Goal: Task Accomplishment & Management: Complete application form

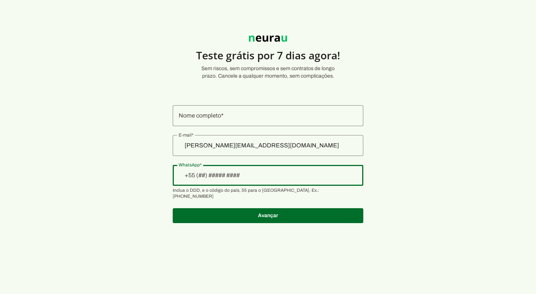
click at [281, 181] on div at bounding box center [268, 175] width 191 height 21
click at [260, 112] on input "Nome completo" at bounding box center [268, 115] width 179 height 9
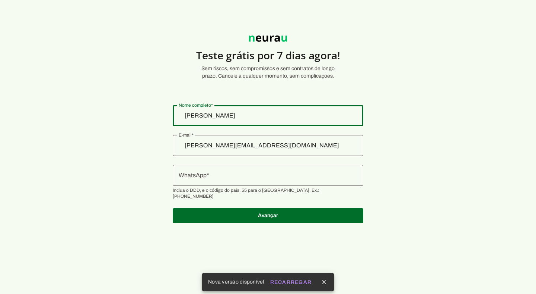
type input "[PERSON_NAME]"
type md-outlined-text-field "[PERSON_NAME]"
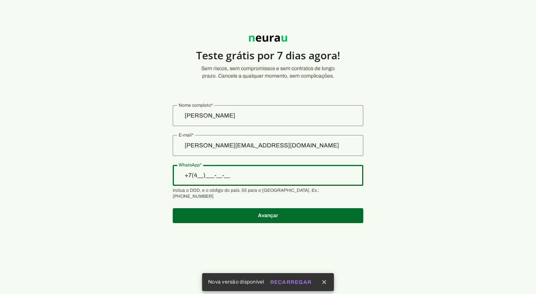
type input "+7(___)___-__-__"
type input "+7(599)251-__-__"
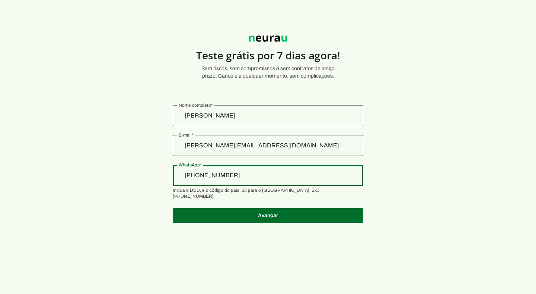
type input "[PHONE_NUMBER]"
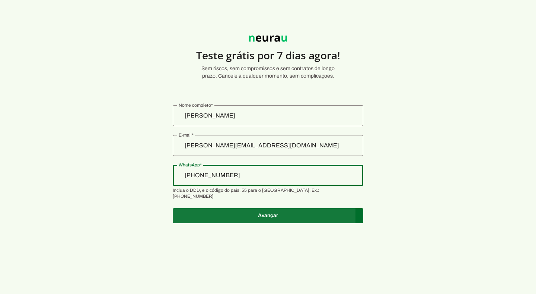
type md-outlined-text-field "[PHONE_NUMBER]"
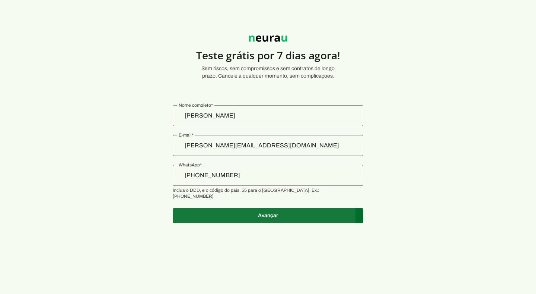
click at [283, 212] on span at bounding box center [268, 215] width 191 height 18
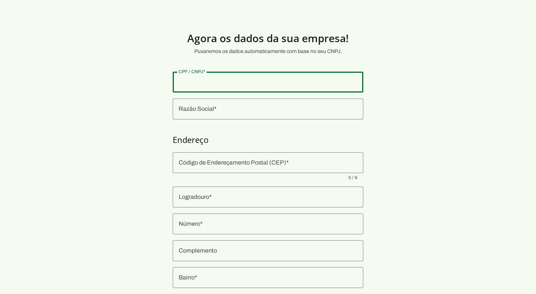
click at [241, 77] on div at bounding box center [268, 82] width 191 height 21
type input "064.561.095-07"
type md-outlined-text-field "064.561.095-07"
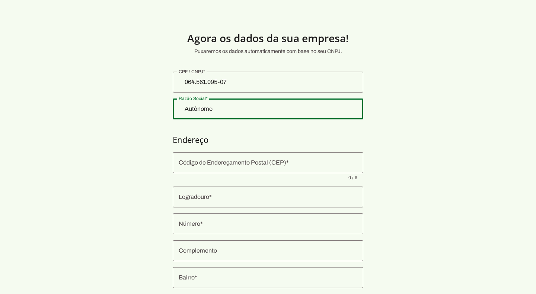
type input "Autônomo"
type md-outlined-text-field "Autônomo"
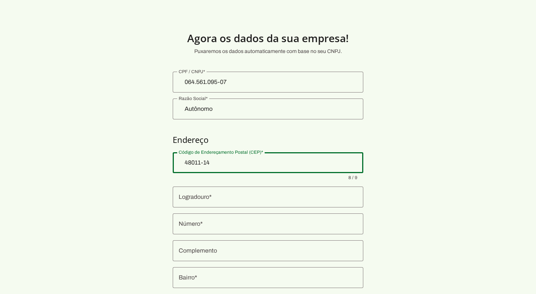
type input "48011-144"
type md-outlined-text-field "48011-144"
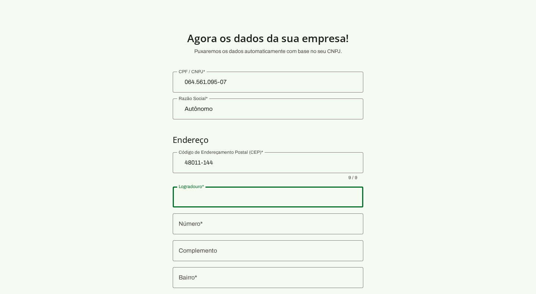
type input "[GEOGRAPHIC_DATA]"
type input "Nova Alagoinhas"
type input "Alagoinhas"
type input "BA"
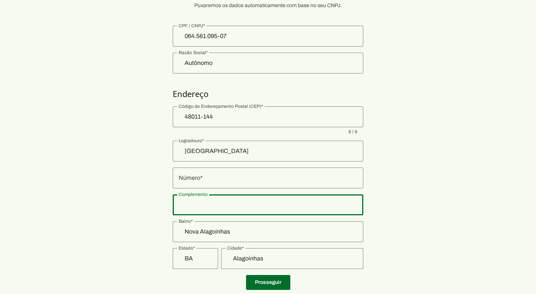
scroll to position [66, 0]
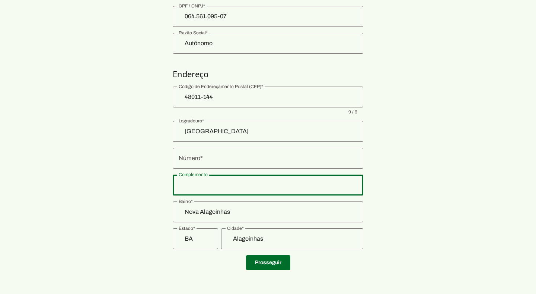
click at [219, 152] on div at bounding box center [268, 158] width 191 height 21
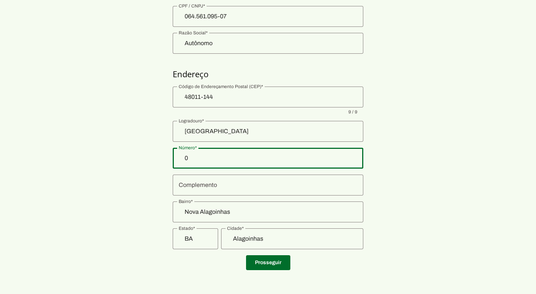
type input "0"
type md-outlined-text-field "0"
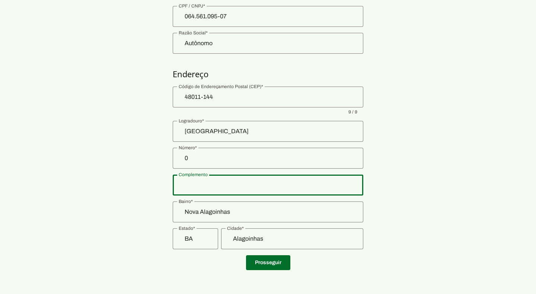
click at [275, 260] on span at bounding box center [268, 262] width 44 height 18
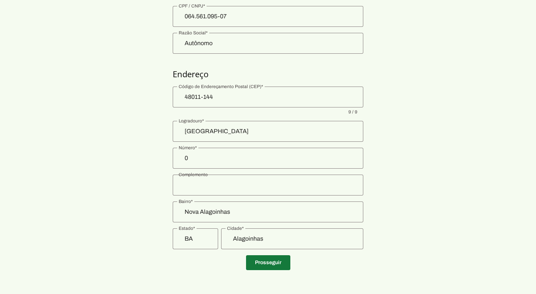
scroll to position [3, 0]
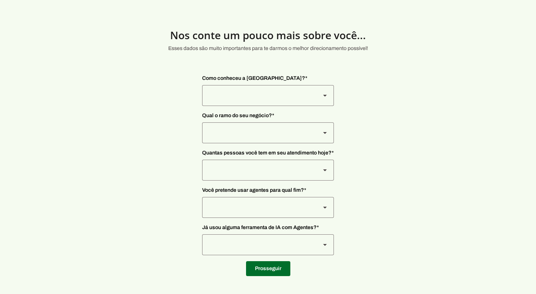
click at [251, 92] on div at bounding box center [258, 95] width 113 height 21
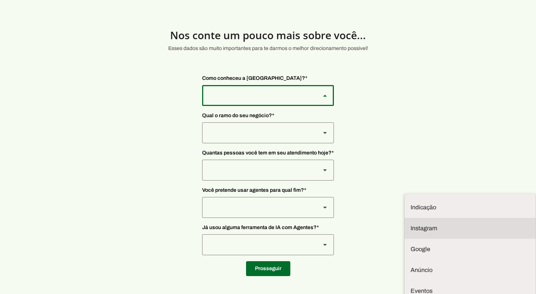
click at [405, 197] on md-item "Indicação" at bounding box center [470, 207] width 131 height 21
type md-outlined-select "NW0Npec8Jvm64GSjAjvQ"
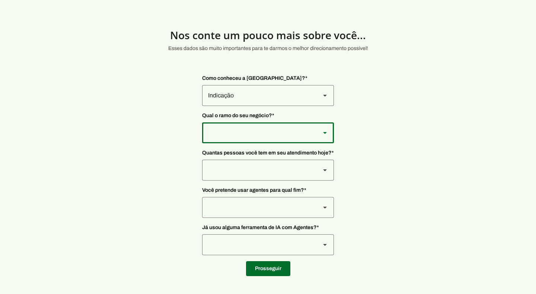
click at [244, 106] on div at bounding box center [258, 95] width 113 height 21
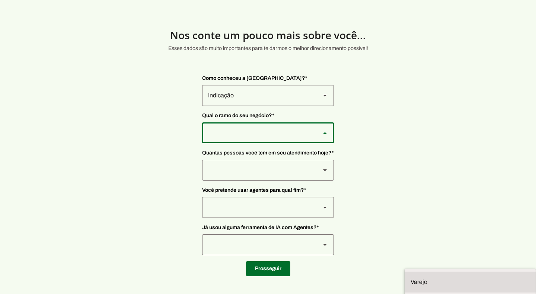
scroll to position [1, 0]
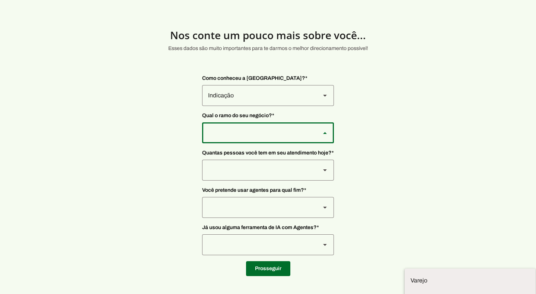
click at [0, 0] on slot "Entusiasta de IA" at bounding box center [0, 0] width 0 height 0
type md-outlined-select "OuPe7EozIxyXXtnRBUfy"
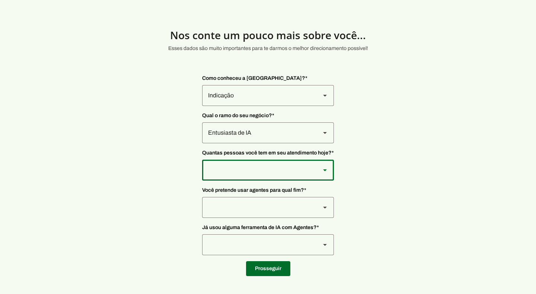
click at [242, 106] on div at bounding box center [258, 95] width 113 height 21
click at [0, 0] on slot at bounding box center [0, 0] width 0 height 0
type md-outlined-select "yHmeUixsC5IlBgFUkJwN"
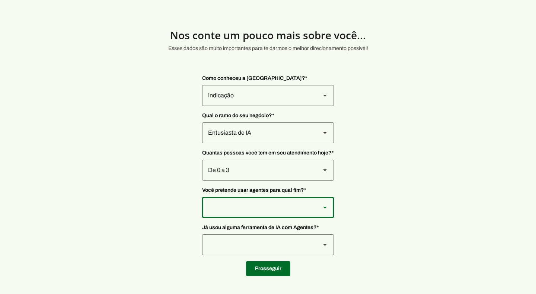
click at [246, 106] on div at bounding box center [258, 95] width 113 height 21
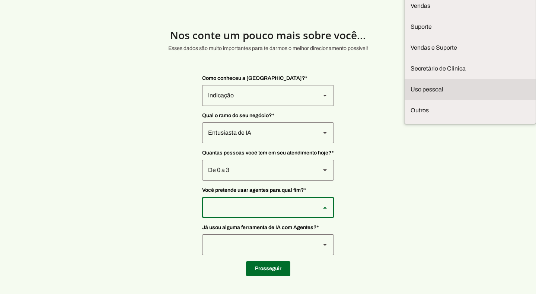
click at [0, 0] on md-item "Uso pessoal" at bounding box center [0, 0] width 0 height 0
type md-outlined-select "5ufvH2gG9e3lm3TpqsLI"
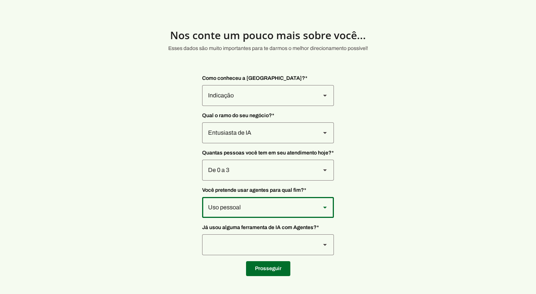
click at [275, 106] on div at bounding box center [258, 95] width 113 height 21
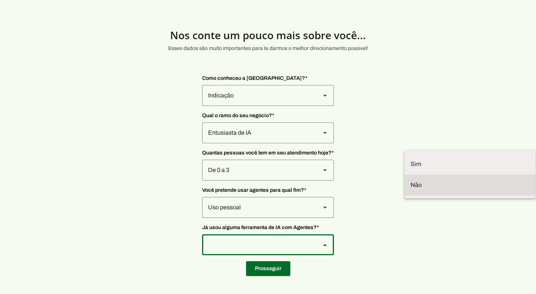
click at [0, 0] on slot at bounding box center [0, 0] width 0 height 0
type md-outlined-select "YJTivUP5LYteilvK0BaA"
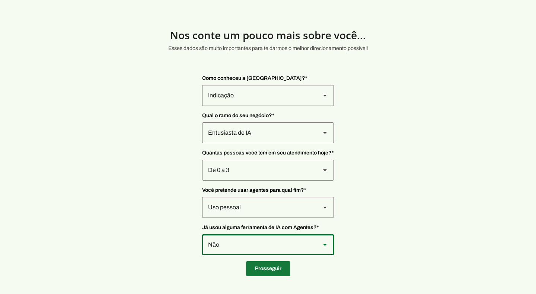
click at [275, 265] on span at bounding box center [268, 268] width 44 height 18
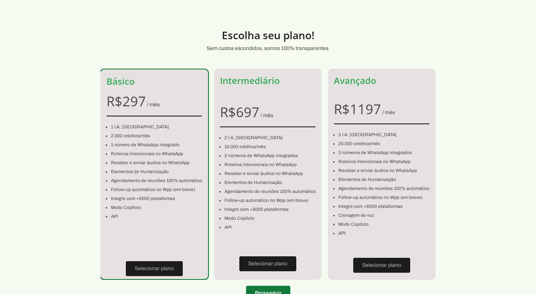
click at [280, 289] on span at bounding box center [268, 293] width 44 height 18
type input "48011-144"
type input "[GEOGRAPHIC_DATA]"
type input "0"
type input "Nova Alagoinhas"
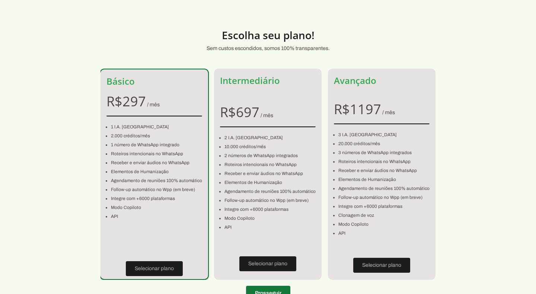
type input "Alagoinhas"
type input "BA"
type input "064.561.095-07"
type input "[PHONE_NUMBER]"
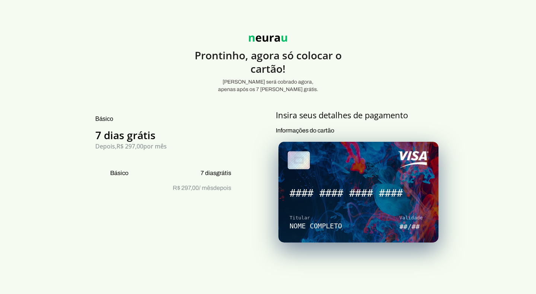
scroll to position [3, 0]
